Goal: Task Accomplishment & Management: Manage account settings

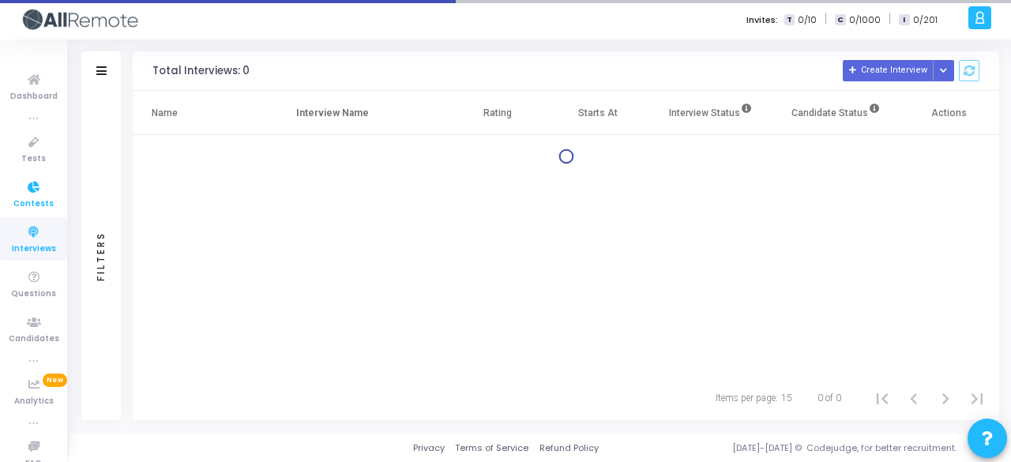
click at [43, 176] on link "Contests" at bounding box center [33, 193] width 67 height 43
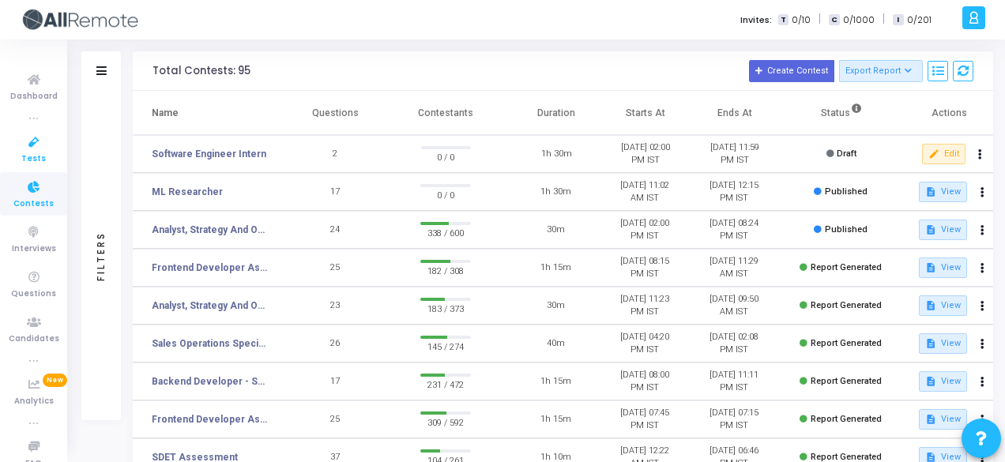
click at [32, 146] on icon at bounding box center [33, 143] width 33 height 20
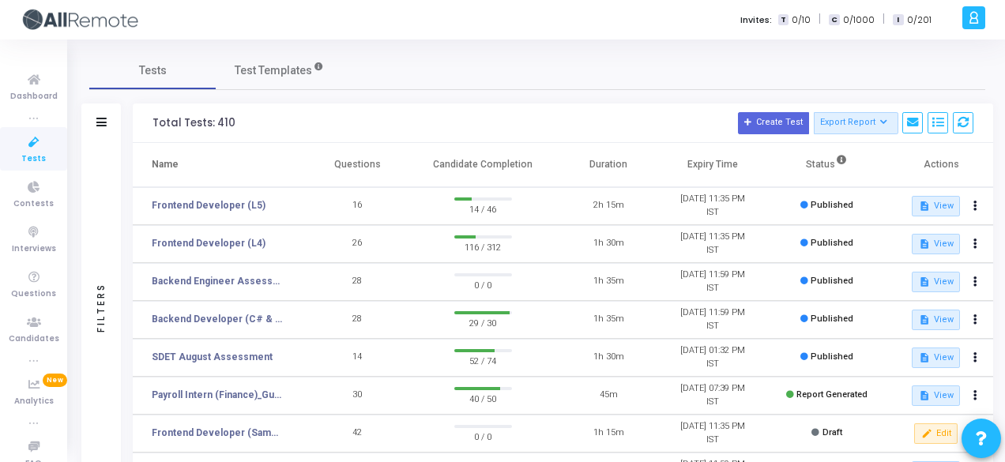
click at [228, 197] on td "Frontend Developer (L5)" at bounding box center [219, 206] width 173 height 38
click at [239, 204] on link "Frontend Developer (L5)" at bounding box center [209, 205] width 114 height 14
click at [217, 243] on link "Frontend Developer (L4)" at bounding box center [209, 243] width 114 height 14
click at [25, 193] on icon at bounding box center [33, 188] width 33 height 20
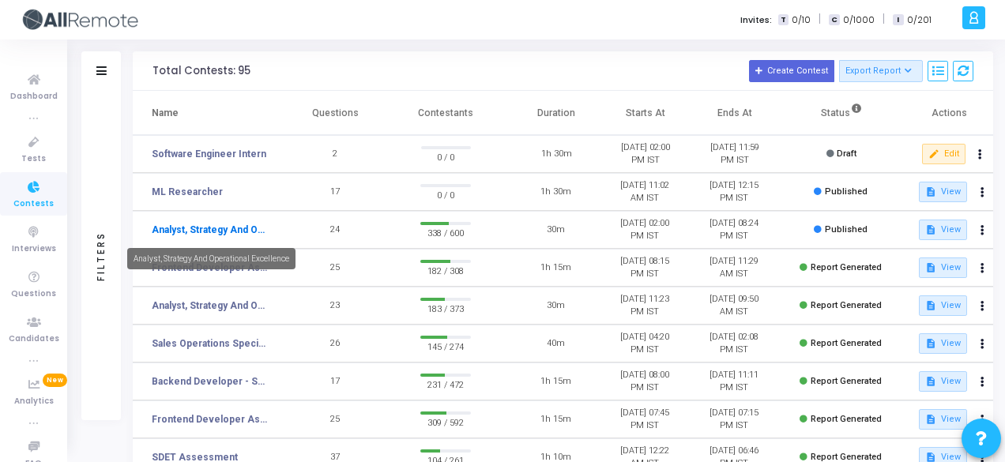
click at [246, 225] on link "Analyst, Strategy And Operational Excellence" at bounding box center [210, 230] width 117 height 14
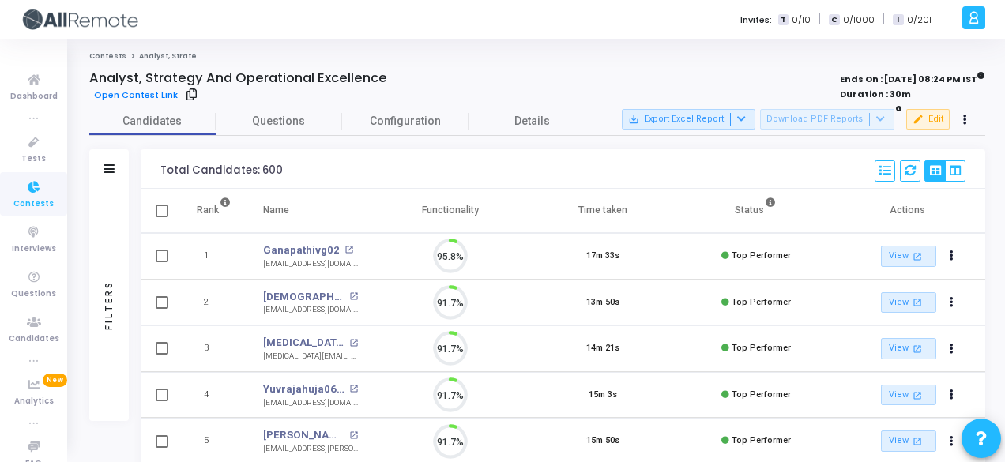
scroll to position [33, 39]
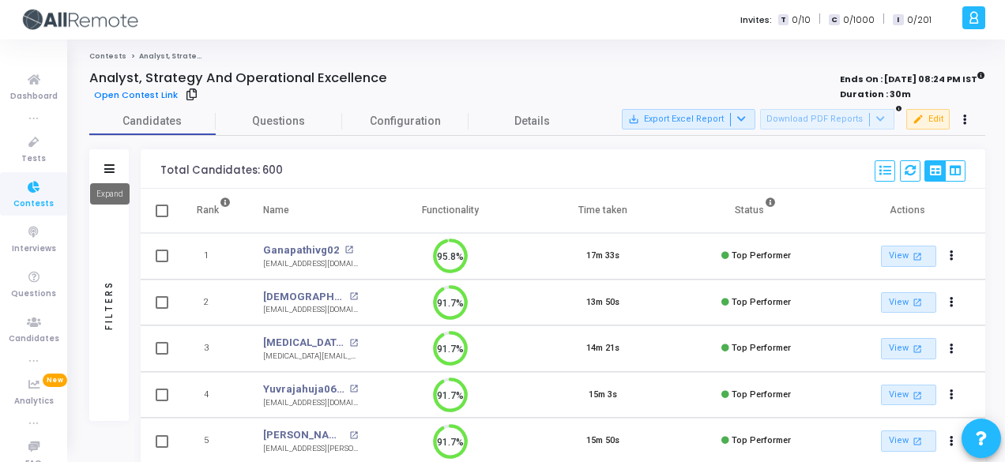
click at [104, 164] on icon at bounding box center [109, 168] width 10 height 9
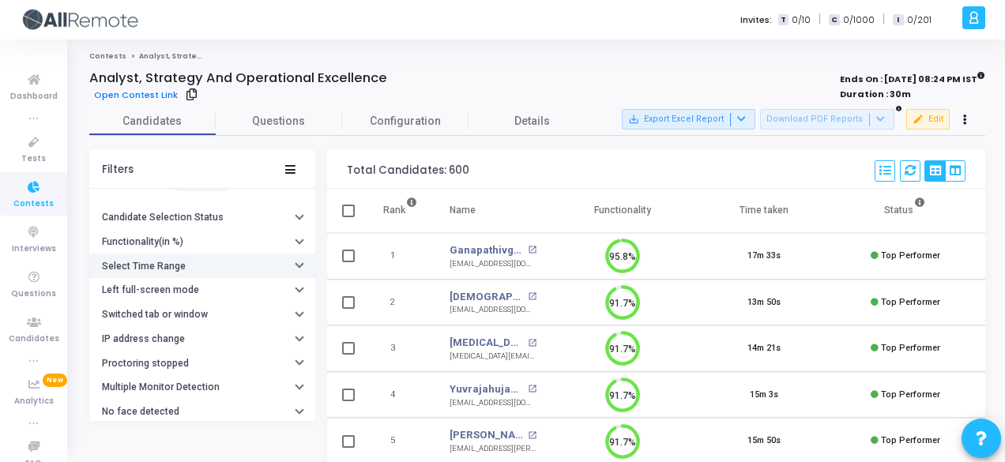
click at [180, 261] on h6 "Select Time Range" at bounding box center [144, 267] width 84 height 12
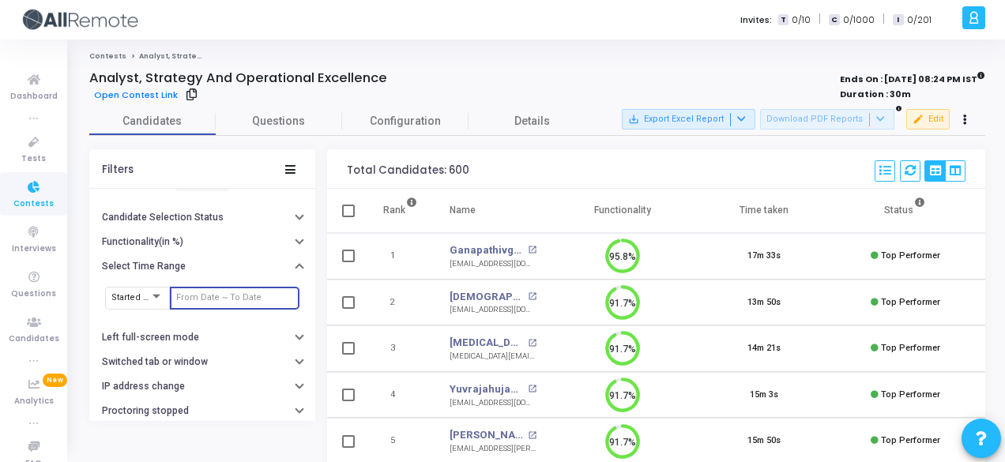
click at [209, 294] on input "text" at bounding box center [234, 297] width 117 height 9
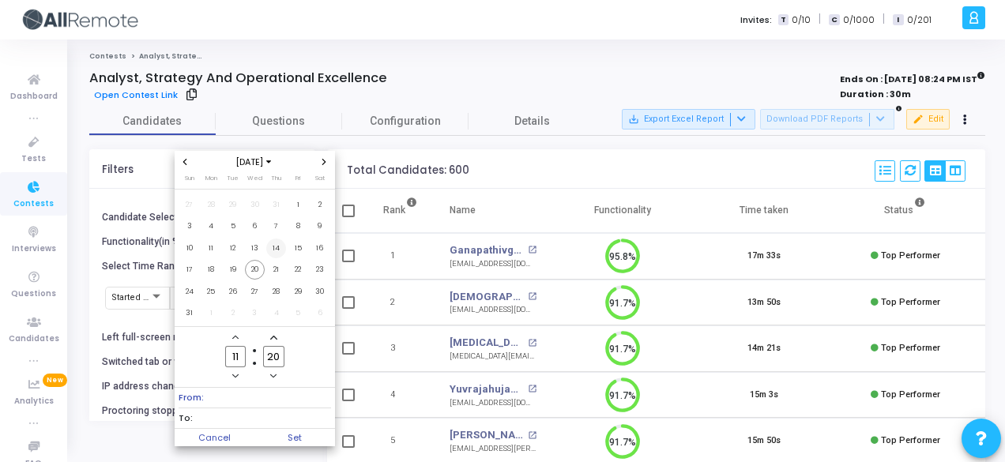
click at [278, 246] on span "14" at bounding box center [276, 249] width 20 height 20
click at [256, 268] on span "20" at bounding box center [255, 270] width 20 height 20
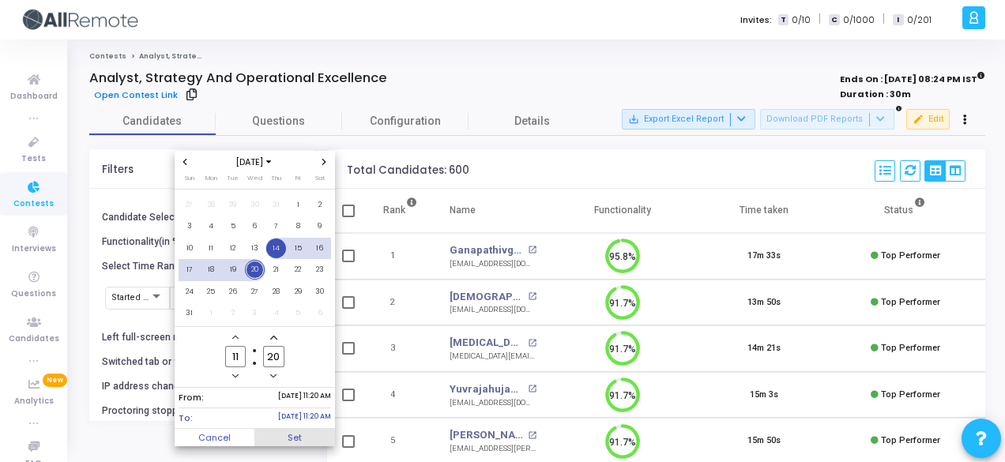
click at [309, 432] on span "Set" at bounding box center [294, 437] width 81 height 17
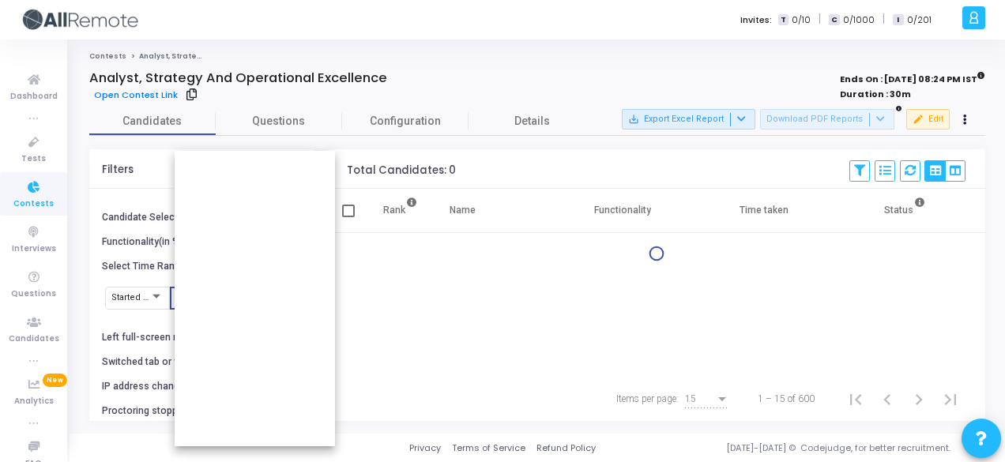
type input "8/14/2025, 11:20 AM - 8/20/2025, 11:20 AM"
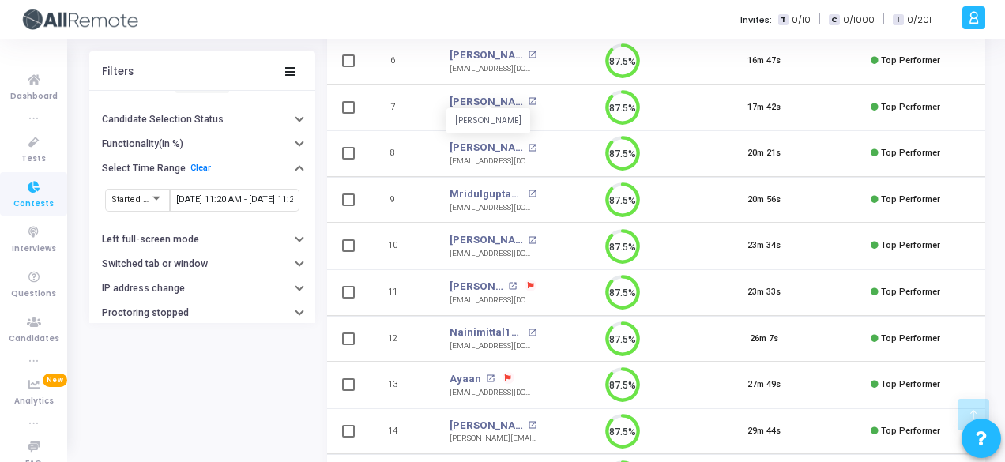
scroll to position [428, 0]
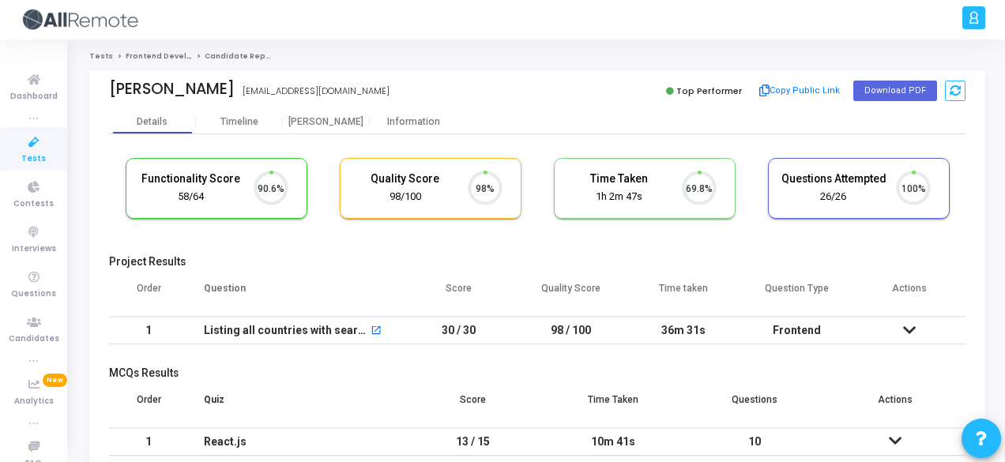
scroll to position [33, 39]
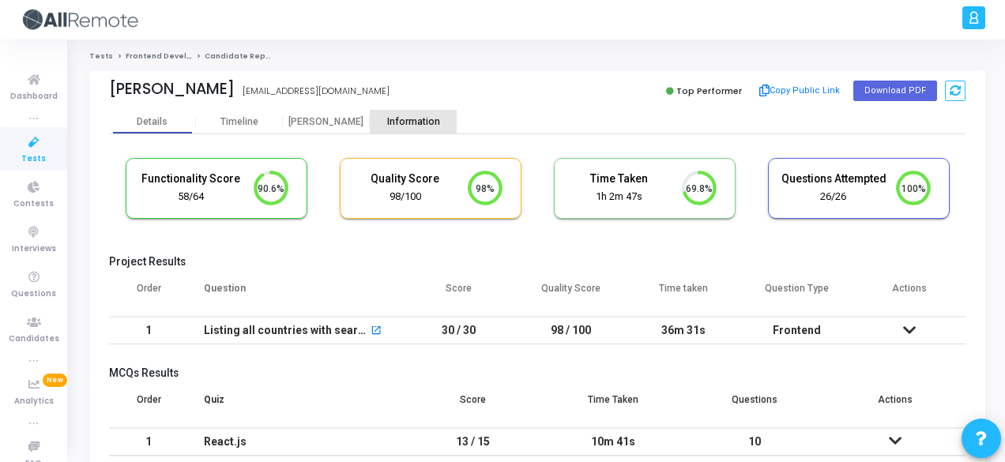
click at [417, 118] on div "Information" at bounding box center [413, 122] width 87 height 12
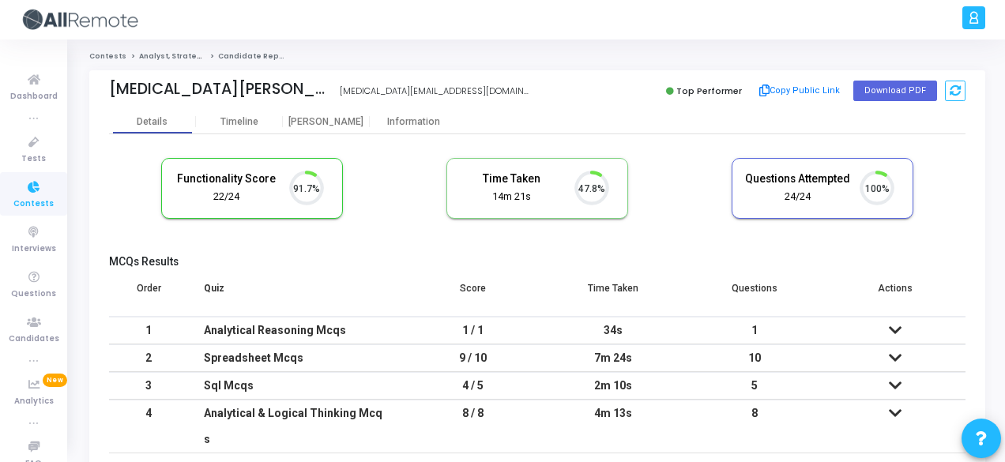
scroll to position [33, 39]
click at [421, 132] on div "Information" at bounding box center [413, 122] width 87 height 24
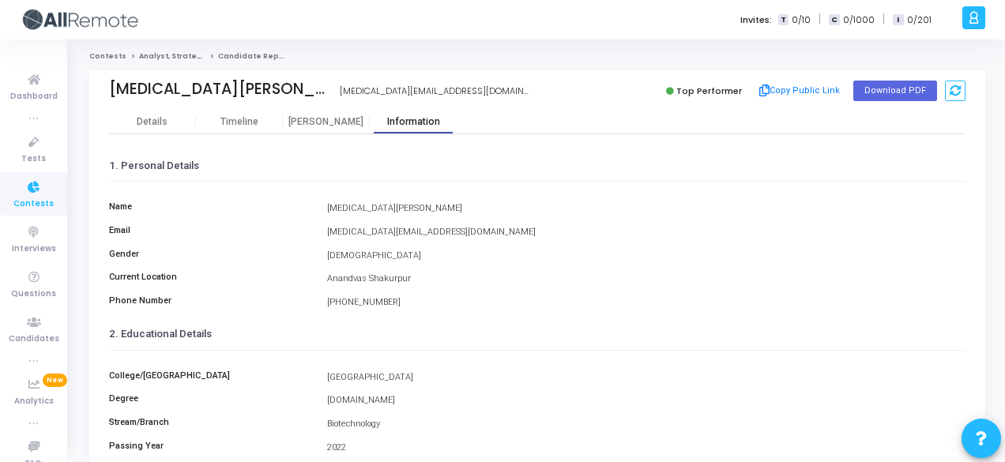
scroll to position [363, 0]
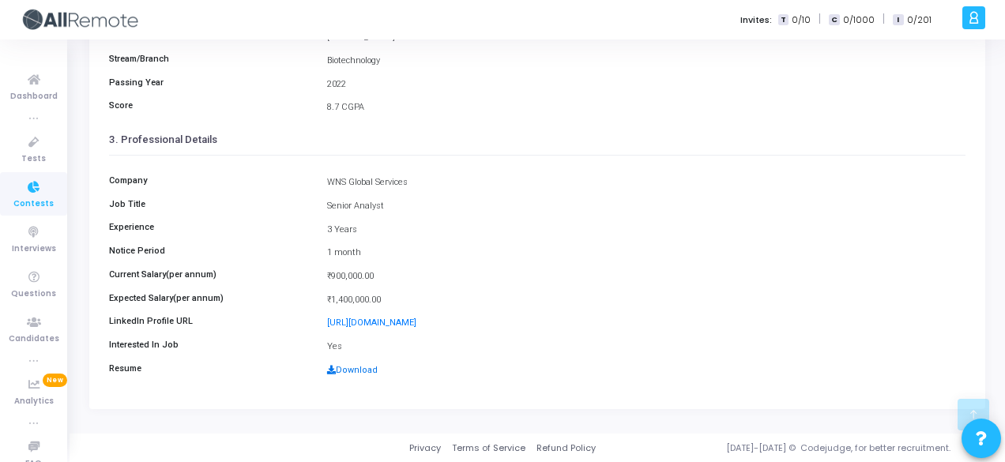
click at [346, 367] on link "Download" at bounding box center [352, 370] width 51 height 10
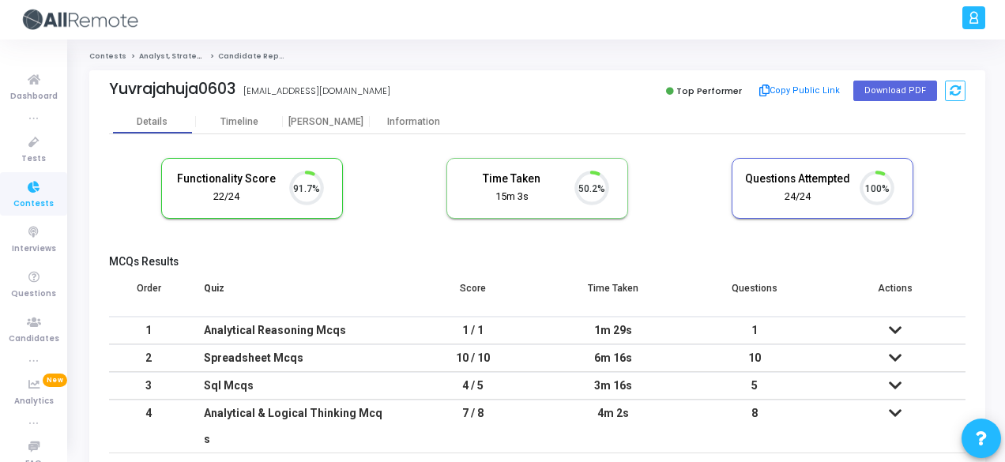
scroll to position [33, 39]
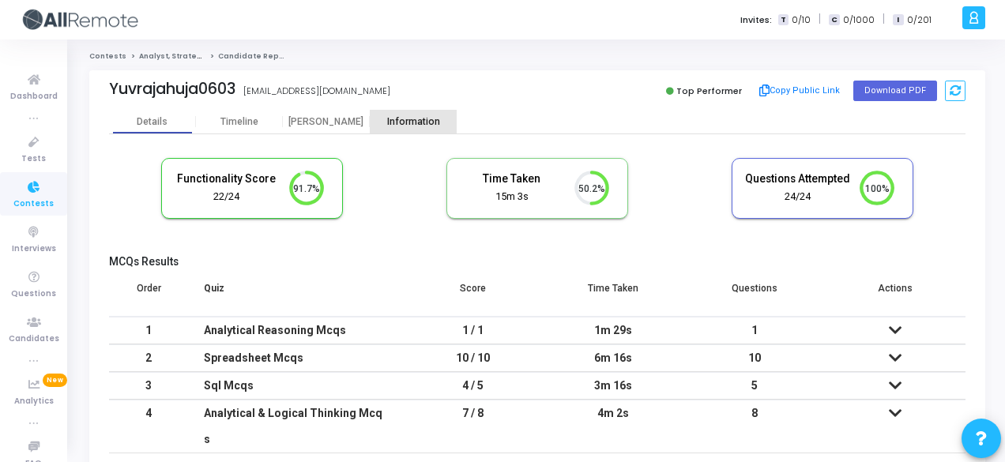
click at [408, 116] on div "Information" at bounding box center [413, 122] width 87 height 12
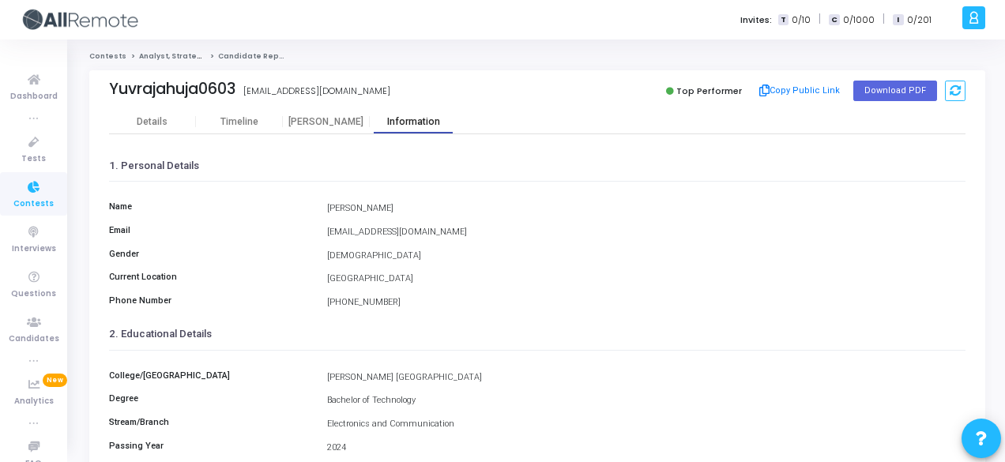
scroll to position [363, 0]
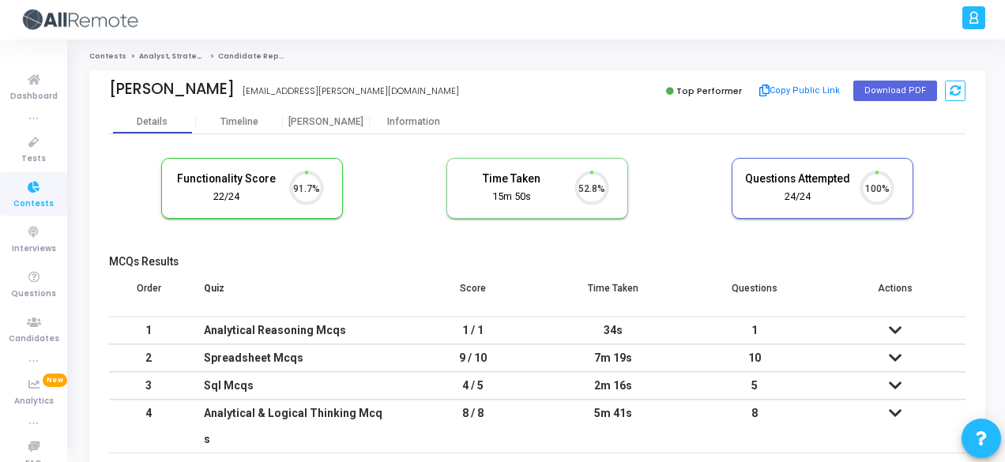
scroll to position [33, 39]
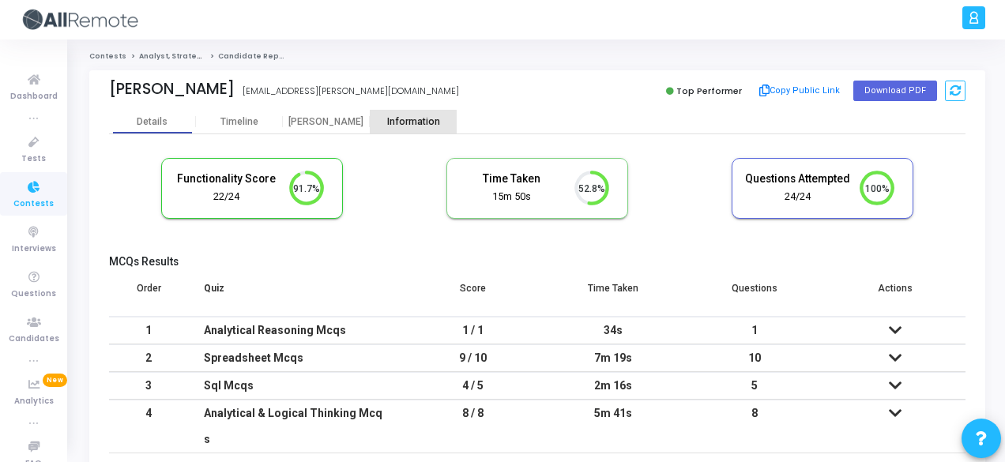
click at [404, 118] on div "Information" at bounding box center [413, 122] width 87 height 12
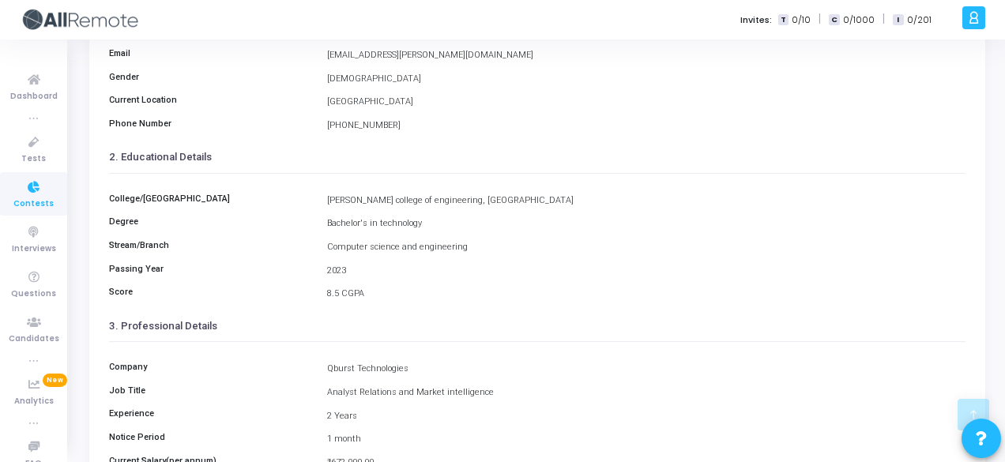
scroll to position [363, 0]
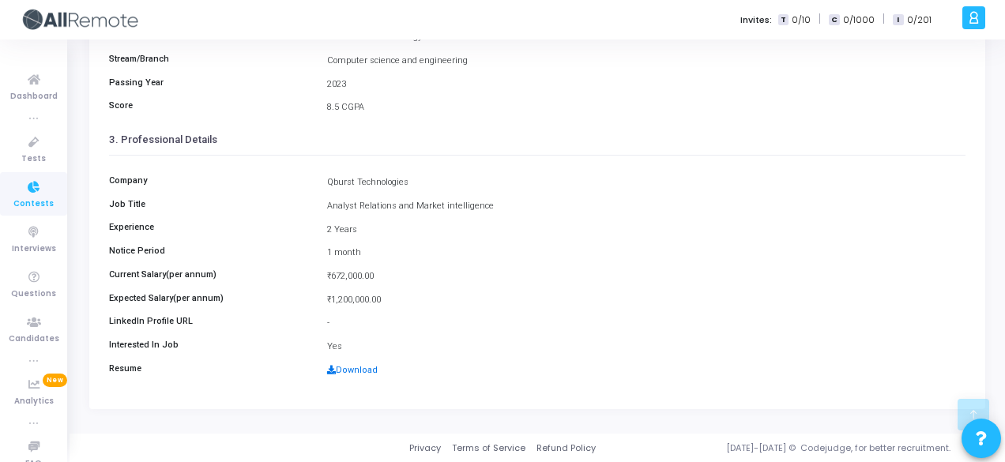
click at [346, 365] on link "Download" at bounding box center [352, 370] width 51 height 10
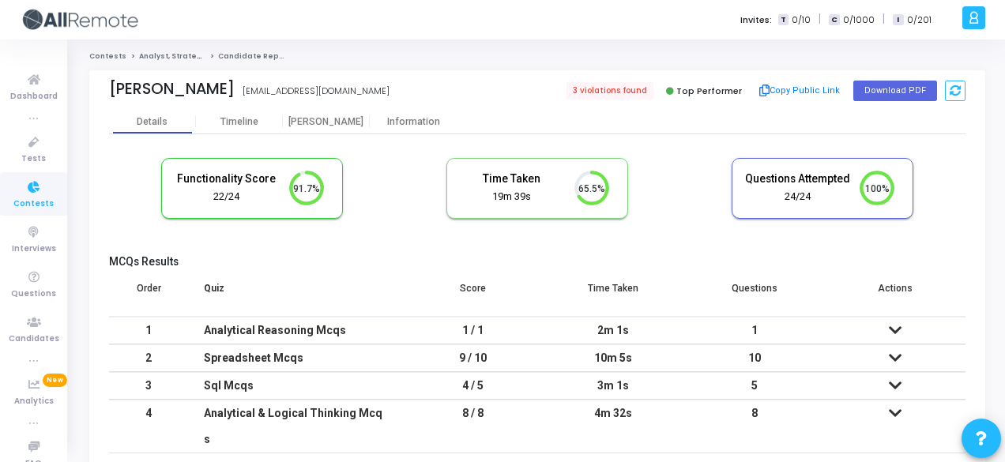
scroll to position [7, 6]
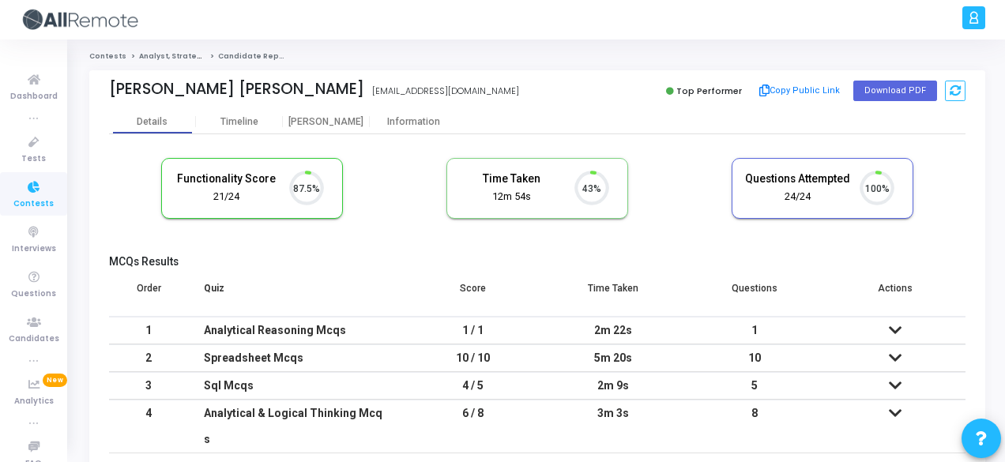
scroll to position [33, 39]
click at [415, 128] on div "Information" at bounding box center [413, 122] width 87 height 24
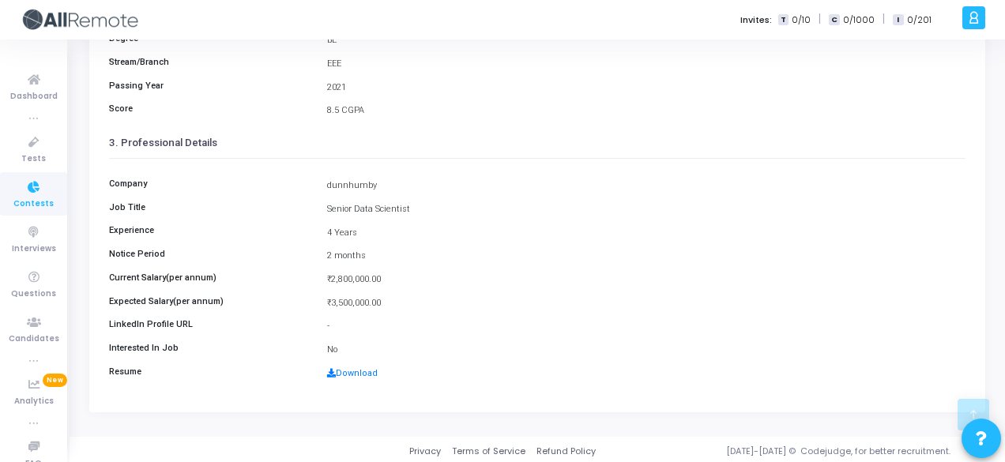
scroll to position [360, 0]
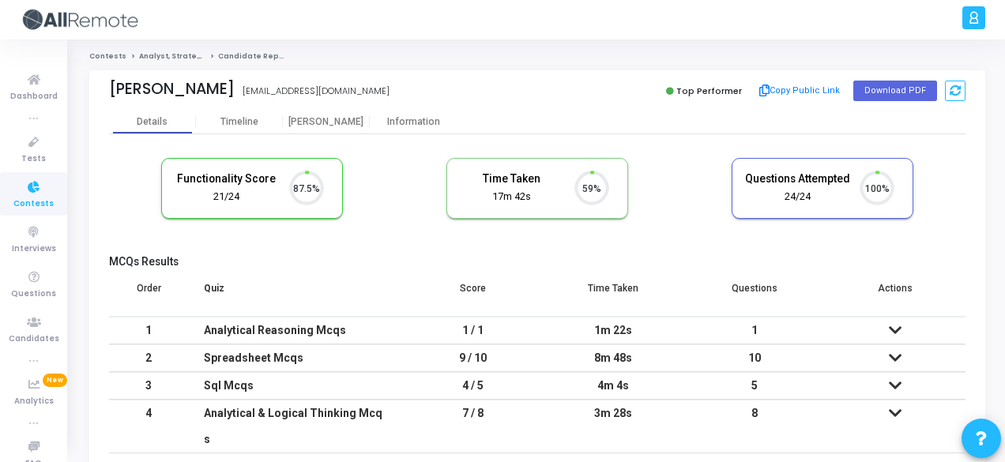
scroll to position [33, 39]
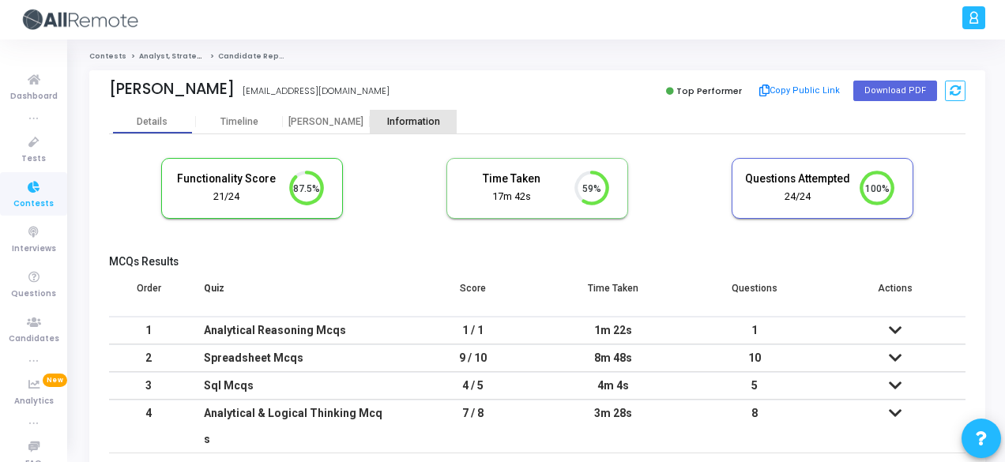
click at [425, 126] on div "Information" at bounding box center [413, 122] width 87 height 12
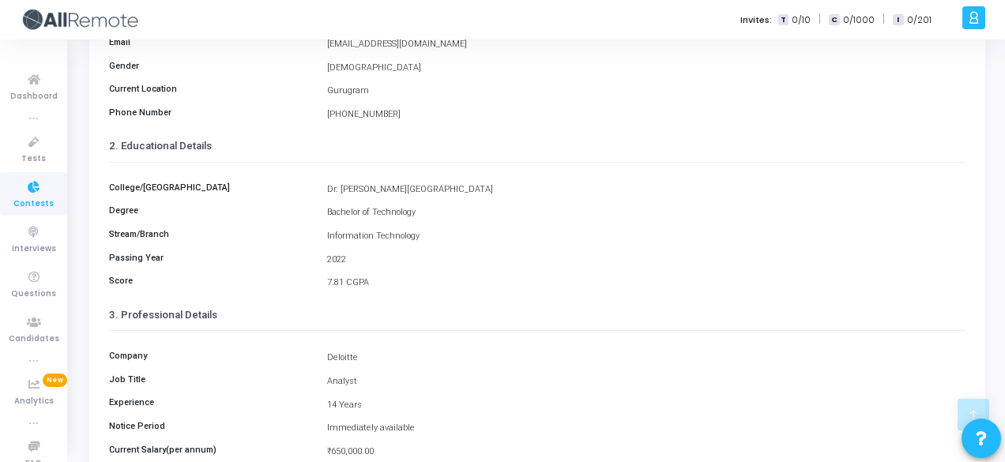
scroll to position [340, 0]
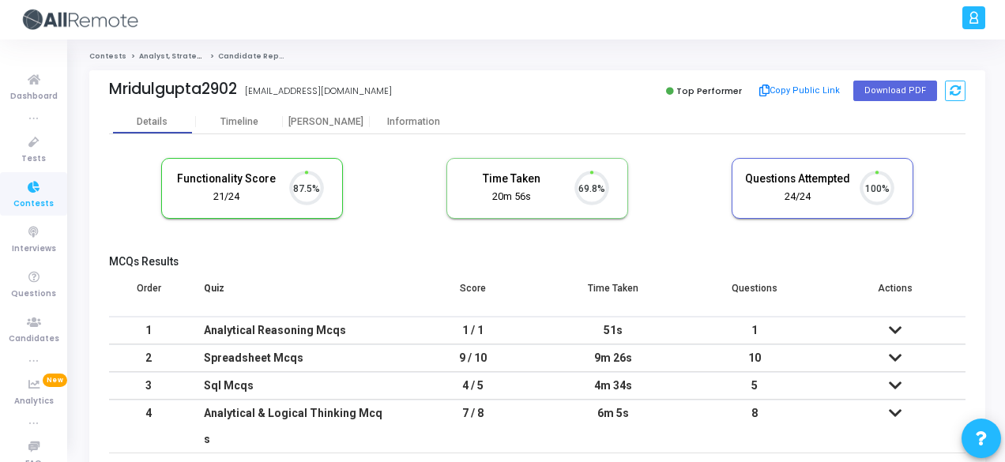
scroll to position [33, 39]
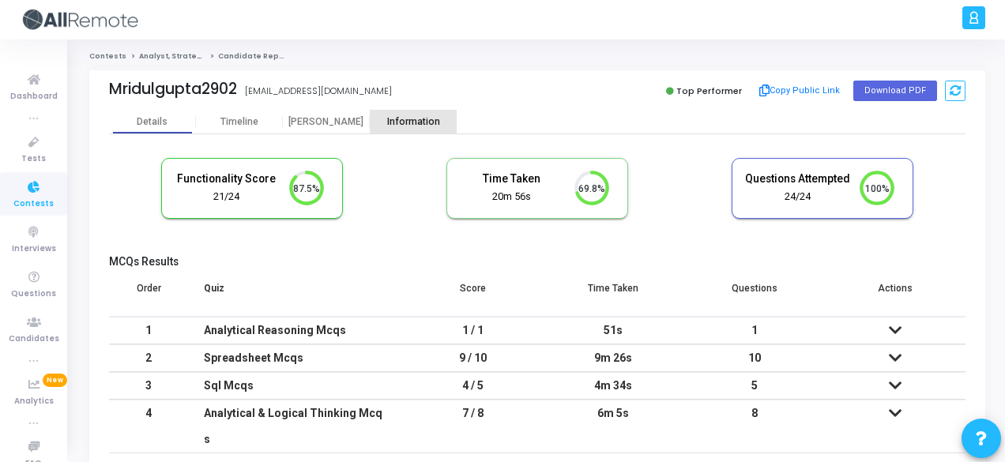
click at [406, 116] on div "Information" at bounding box center [413, 122] width 87 height 12
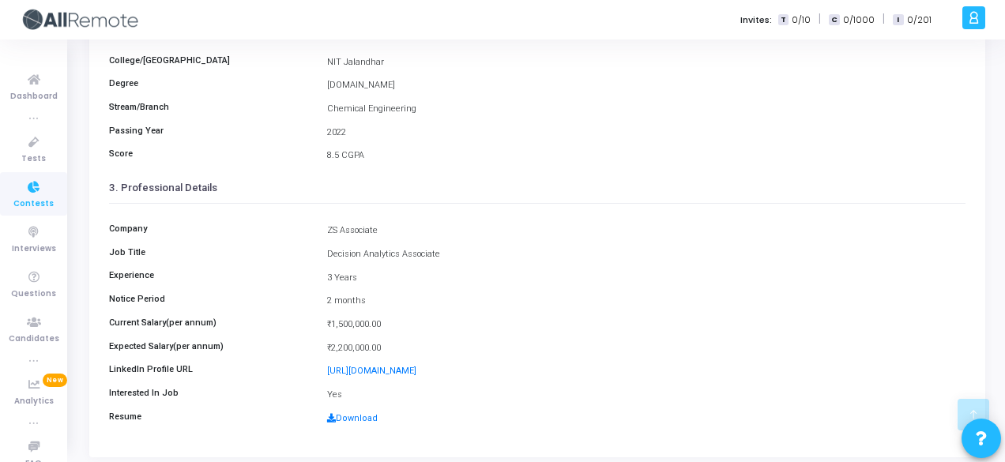
scroll to position [316, 0]
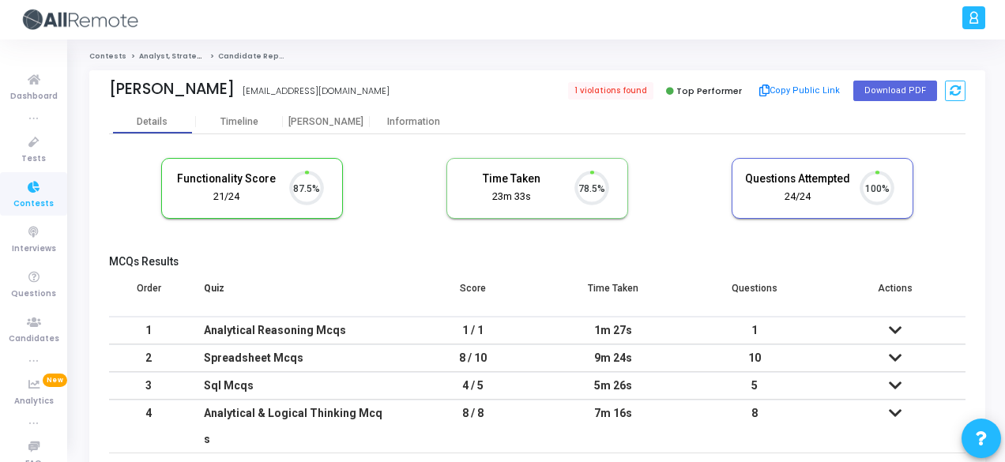
scroll to position [33, 39]
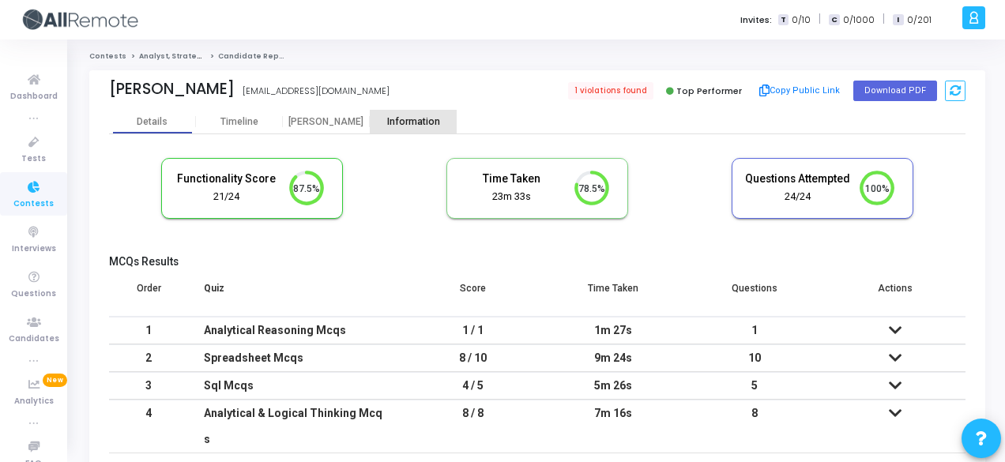
click at [395, 121] on div "Information" at bounding box center [413, 122] width 87 height 12
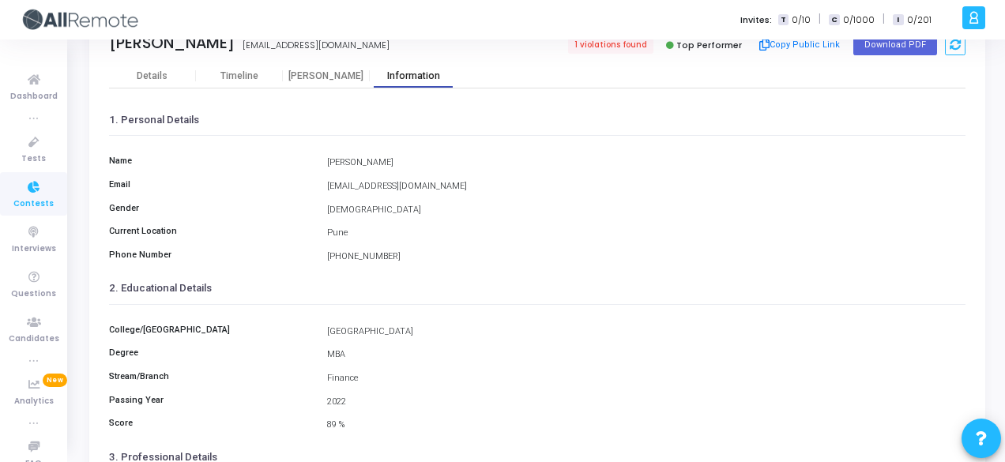
scroll to position [40, 0]
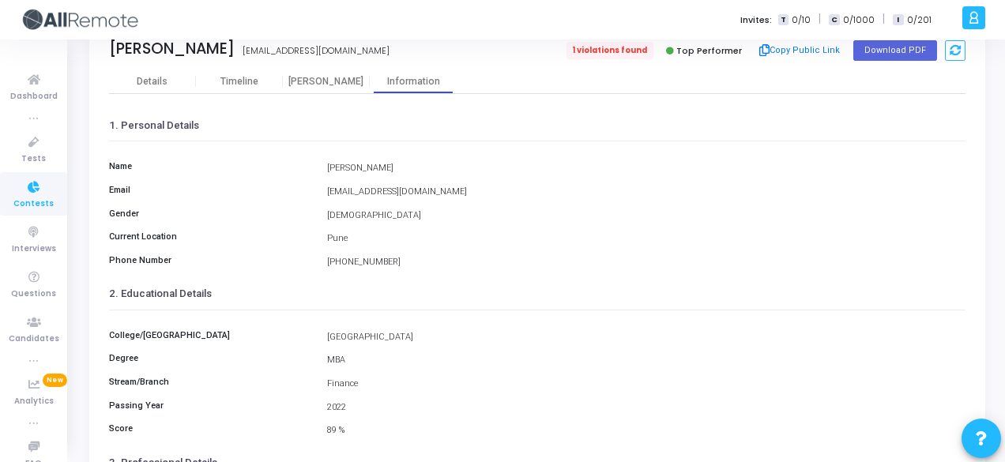
click at [602, 48] on span "1 violations found" at bounding box center [609, 50] width 87 height 17
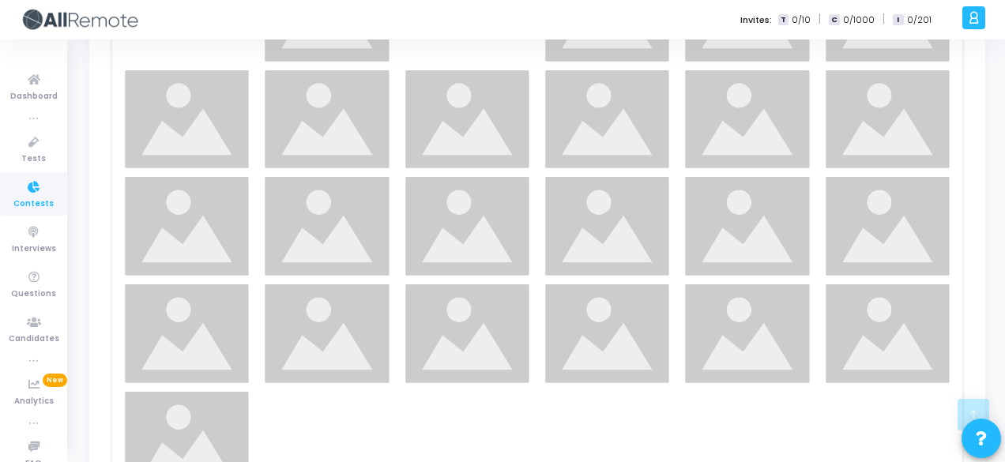
scroll to position [833, 0]
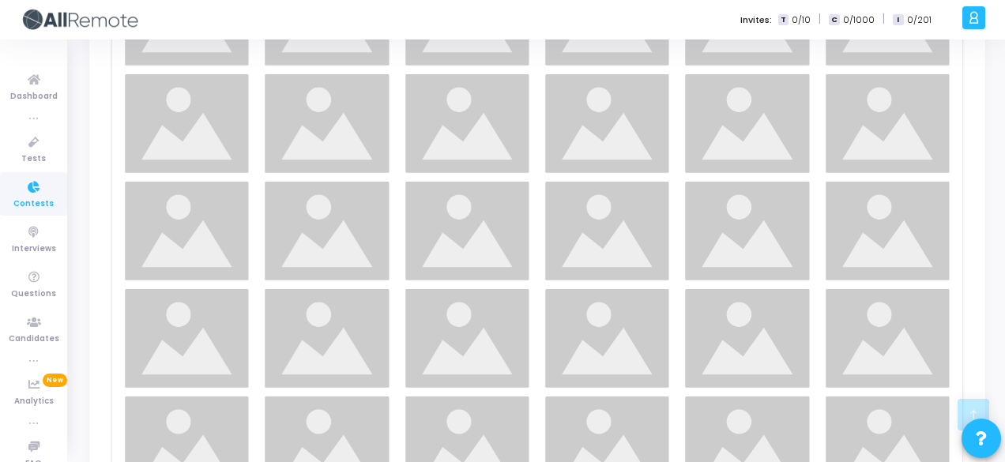
click at [611, 235] on img at bounding box center [607, 231] width 124 height 99
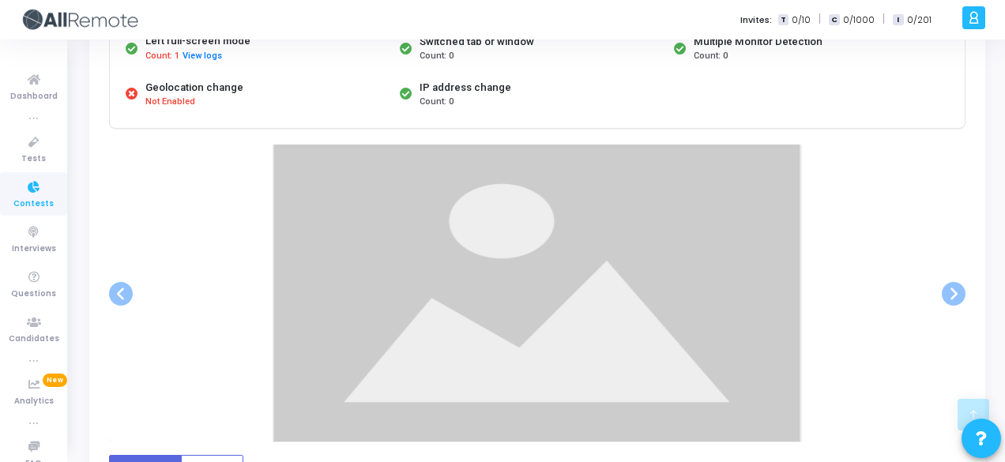
scroll to position [213, 0]
